Goal: Navigation & Orientation: Find specific page/section

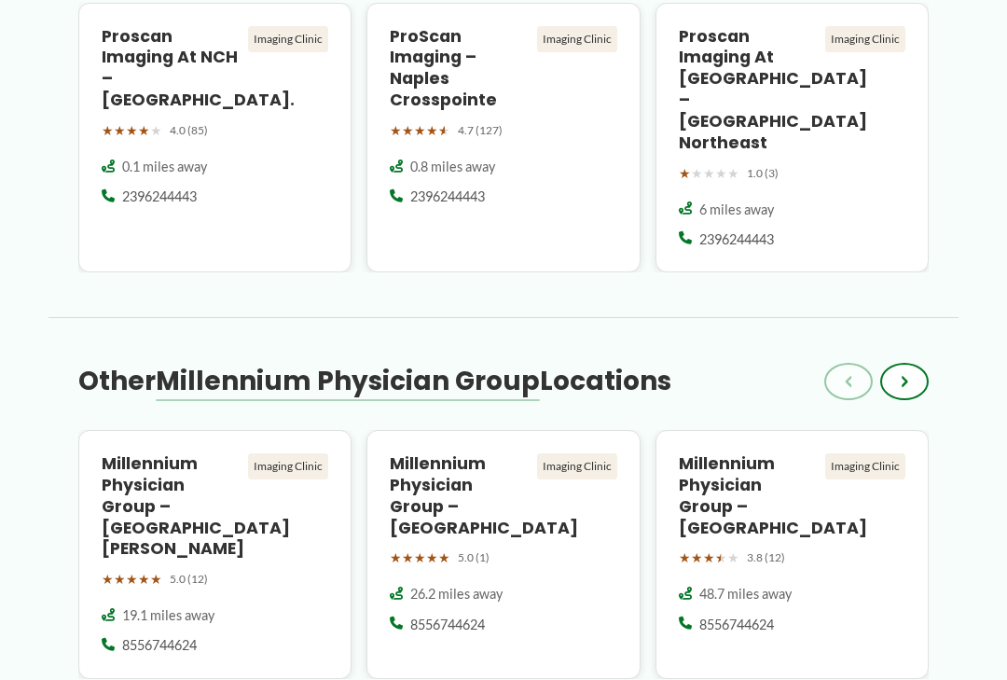
scroll to position [1378, 0]
click at [486, 467] on h4 "Millennium Physician Group – [GEOGRAPHIC_DATA]" at bounding box center [459, 494] width 139 height 85
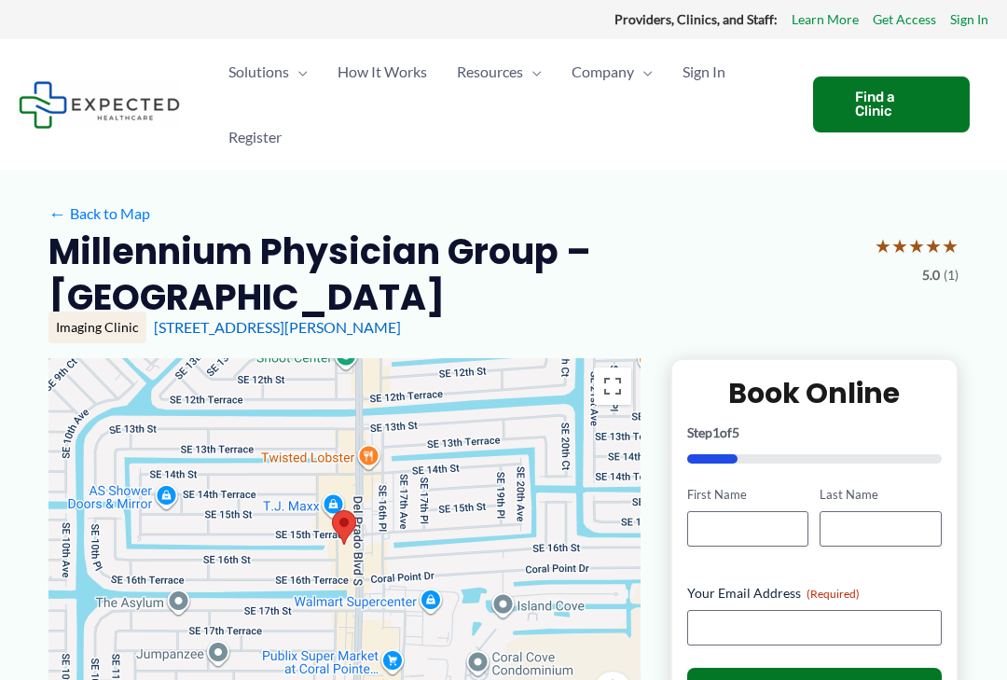
click at [448, 241] on h2 "Millennium Physician Group – [GEOGRAPHIC_DATA]" at bounding box center [455, 275] width 812 height 92
click at [902, 93] on div "Find a Clinic" at bounding box center [891, 104] width 157 height 56
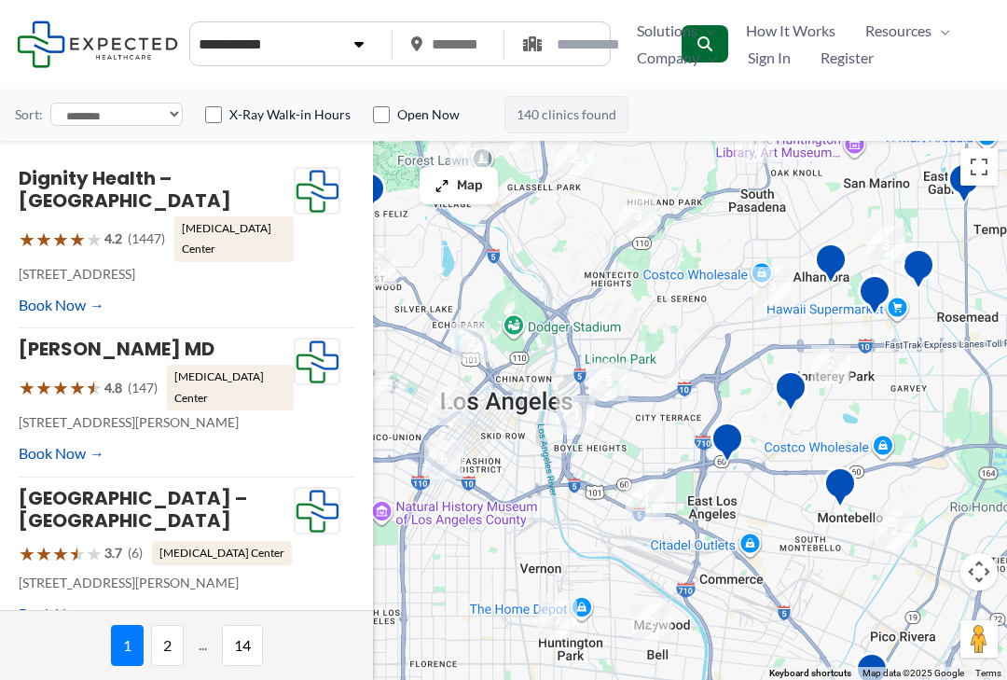
click at [774, 70] on span "Sign In" at bounding box center [769, 58] width 43 height 28
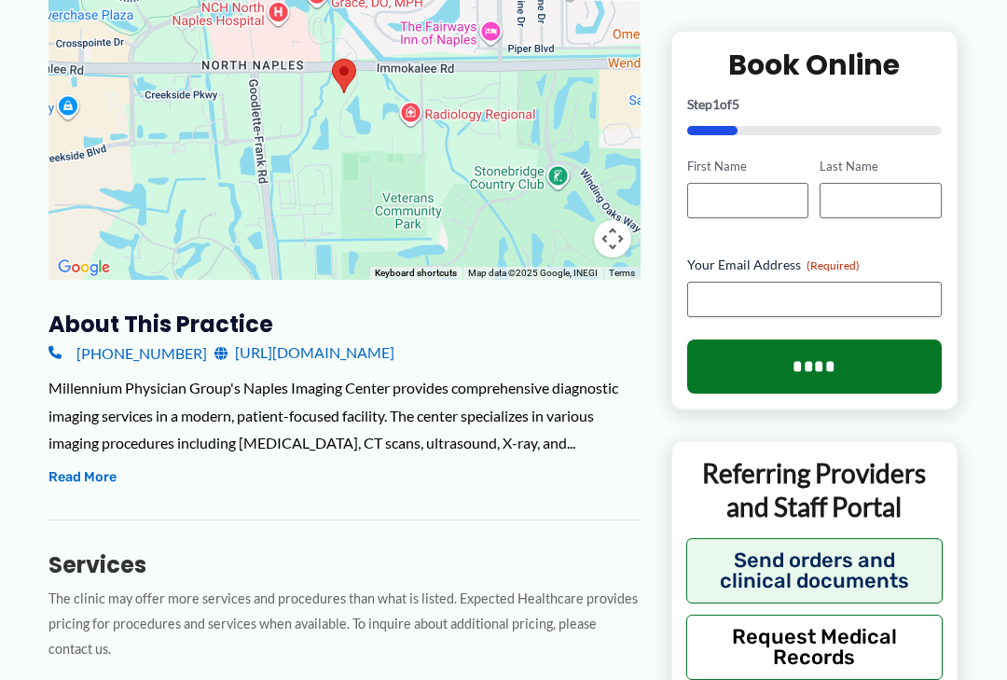
scroll to position [452, 0]
